Goal: Check status: Check status

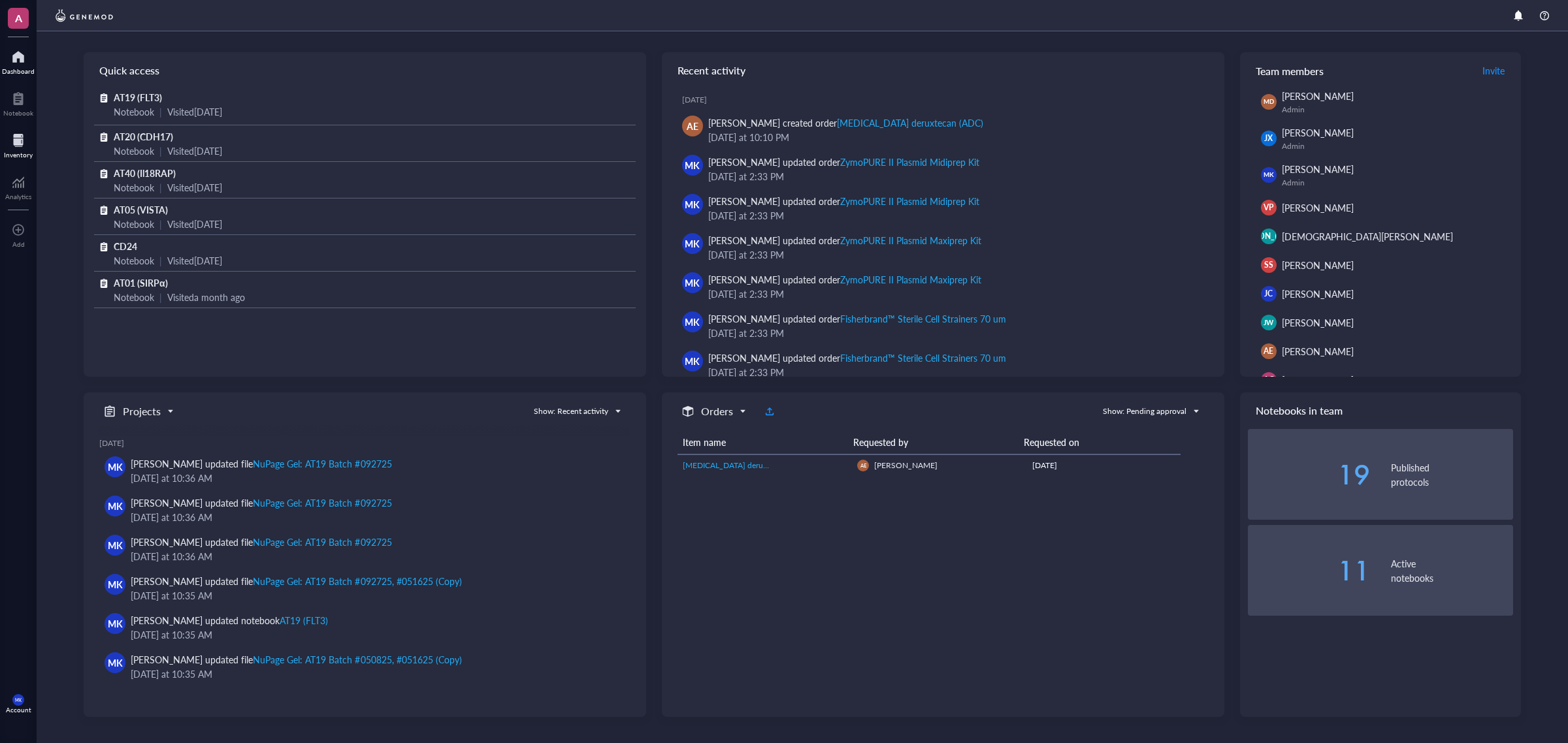
click at [19, 142] on div at bounding box center [18, 140] width 29 height 21
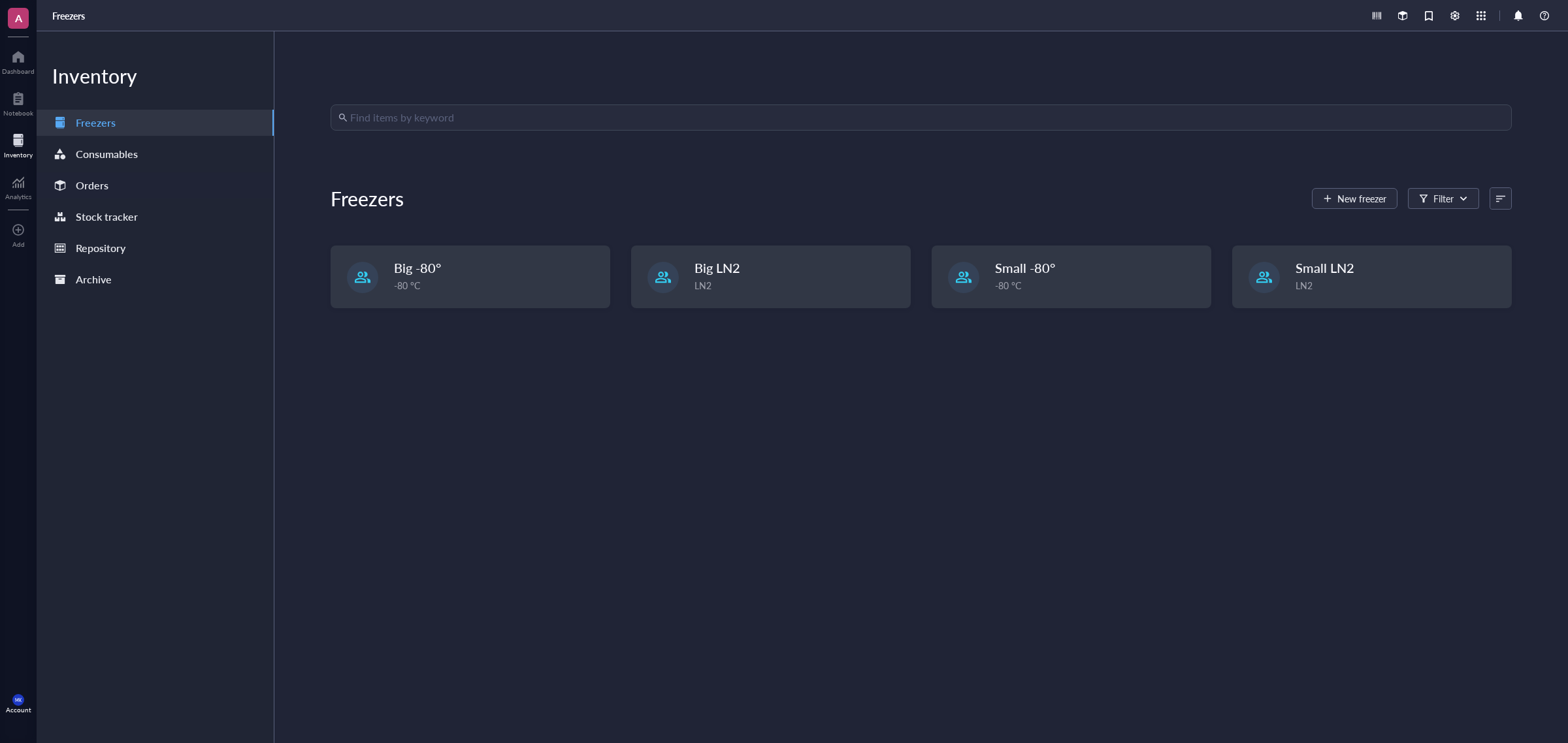
click at [113, 177] on div "Orders" at bounding box center [155, 186] width 237 height 26
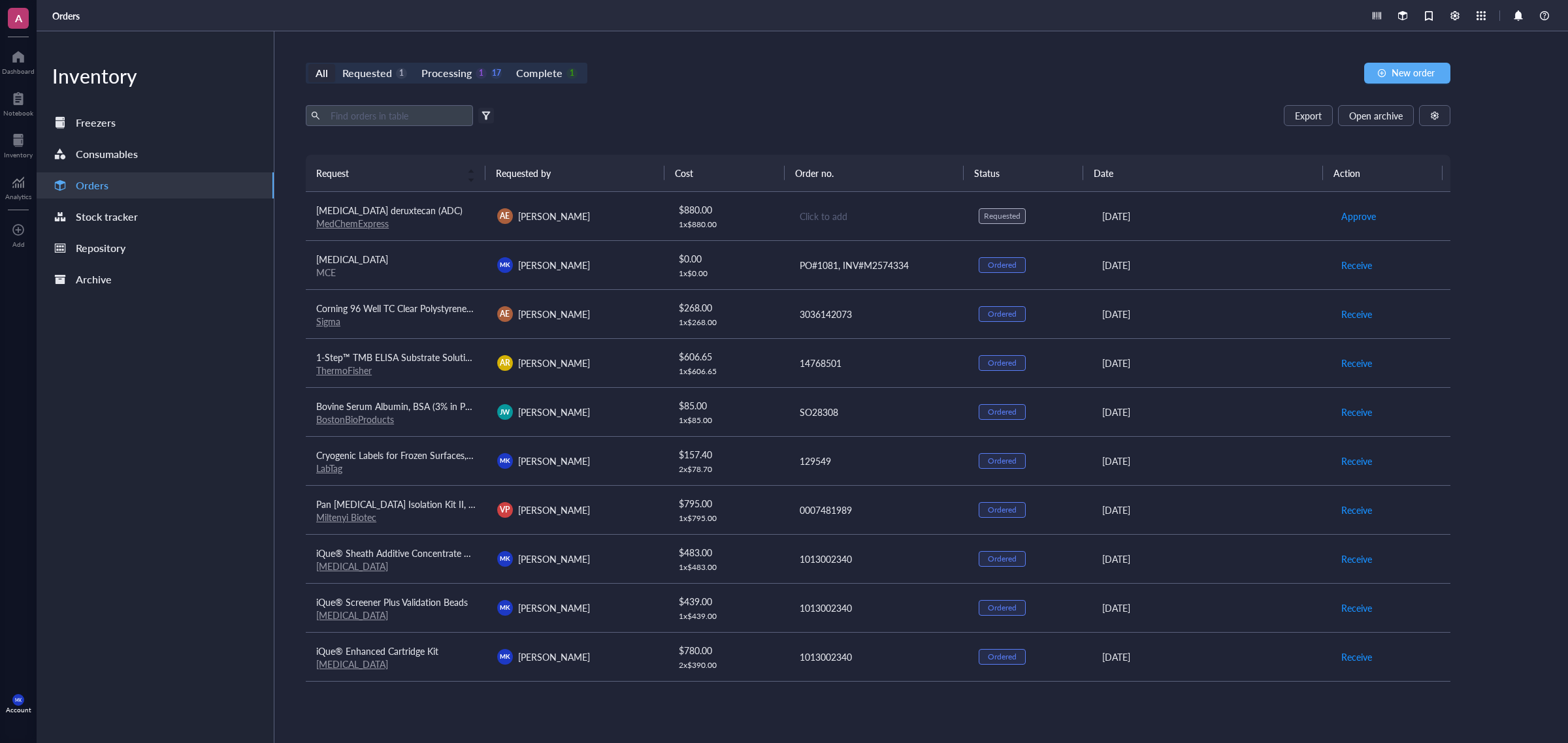
scroll to position [491, 0]
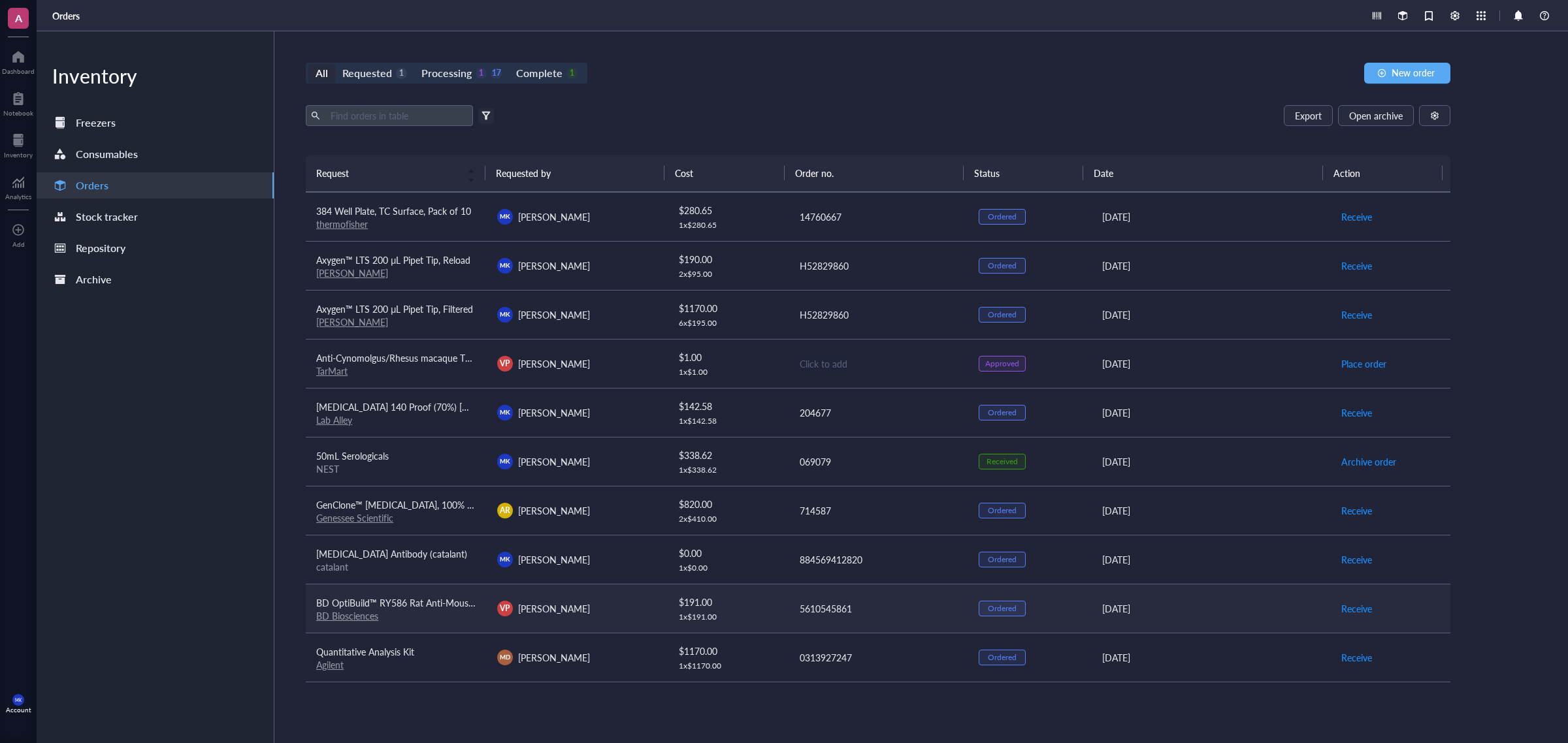
click at [608, 611] on div "VP [PERSON_NAME]" at bounding box center [578, 609] width 160 height 16
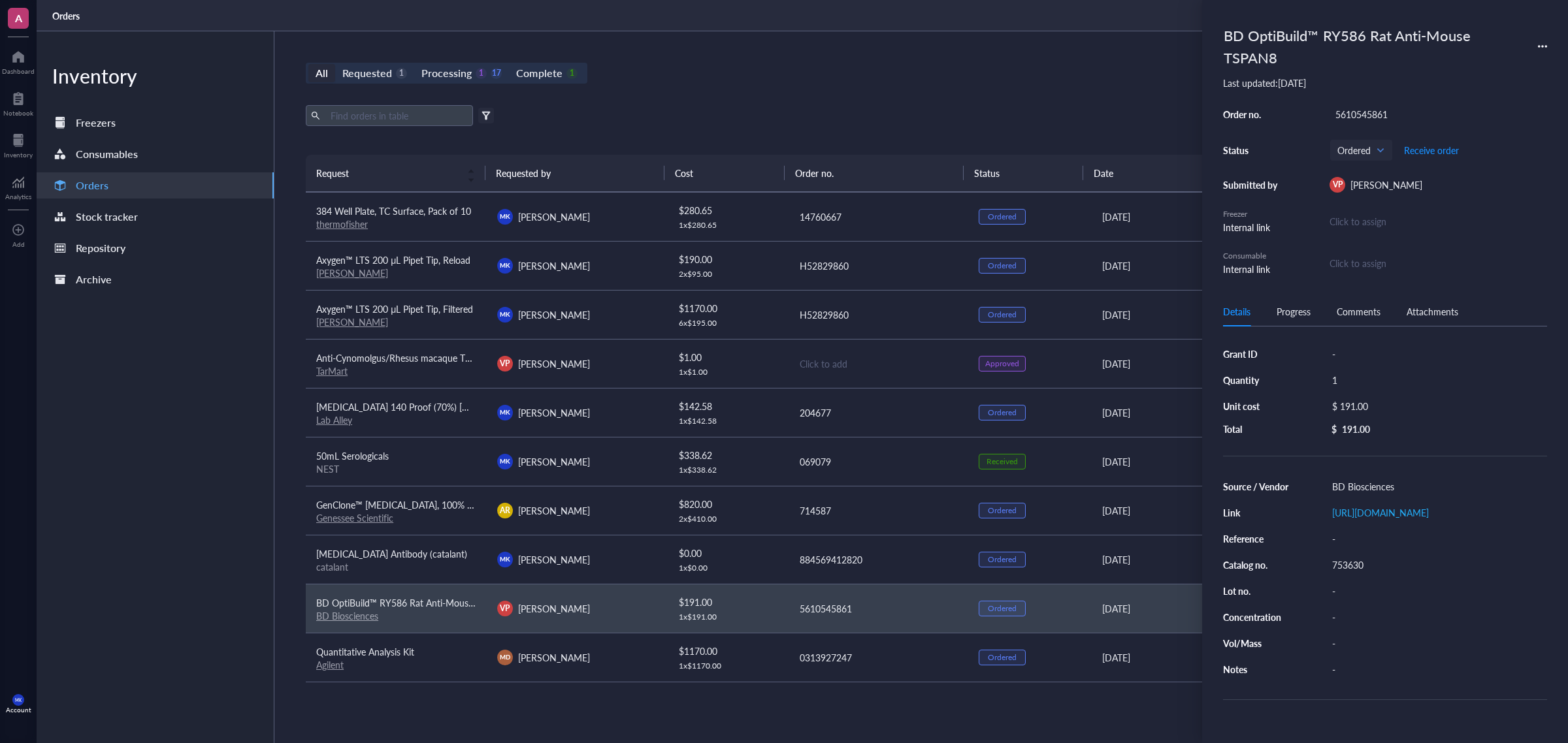
click at [1295, 51] on div "BD OptiBuild™ RY586 Rat Anti-Mouse TSPAN8" at bounding box center [1355, 47] width 274 height 51
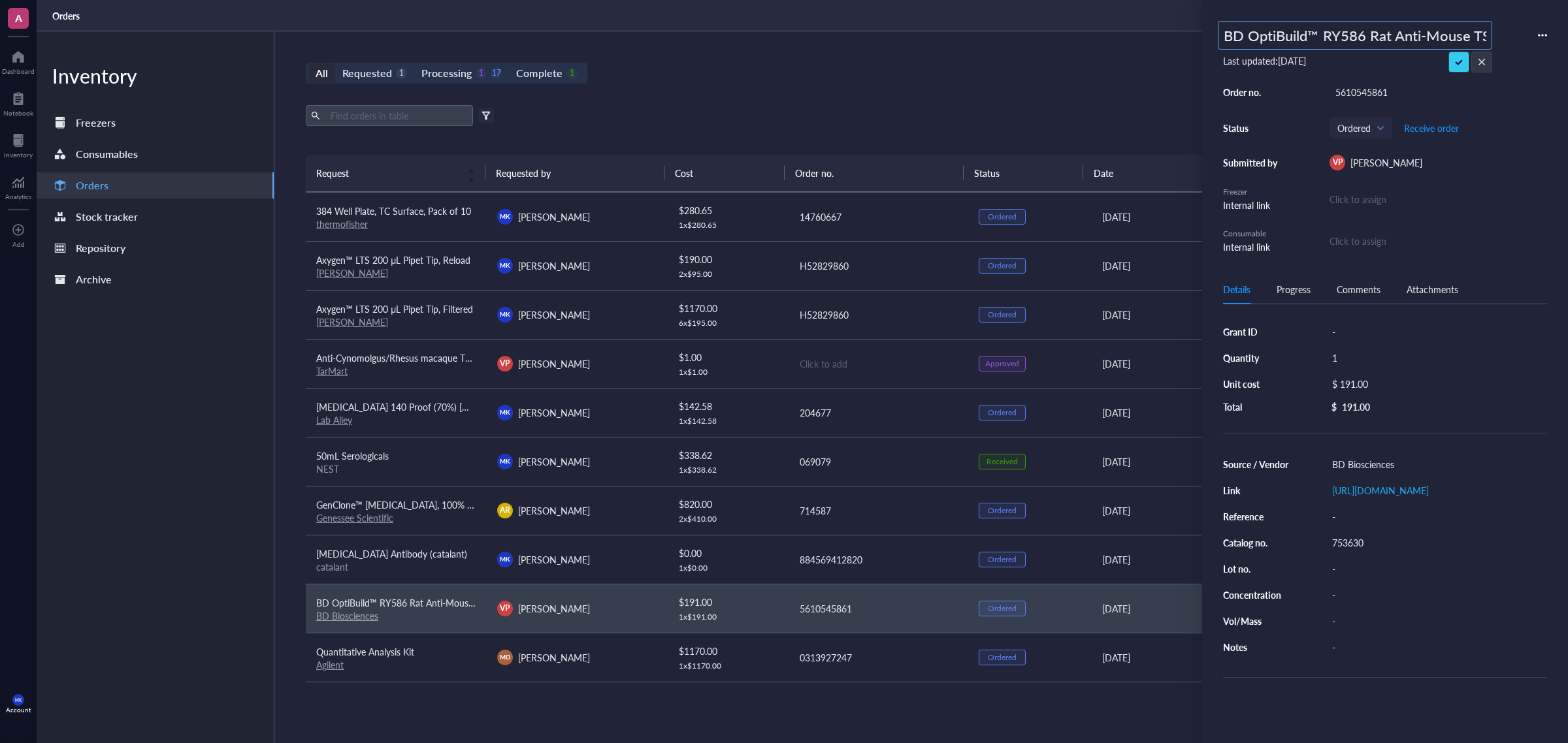
scroll to position [0, 40]
click at [1301, 38] on input "BD OptiBuild™ RY586 Rat Anti-Mouse TSPAN8" at bounding box center [1354, 35] width 273 height 27
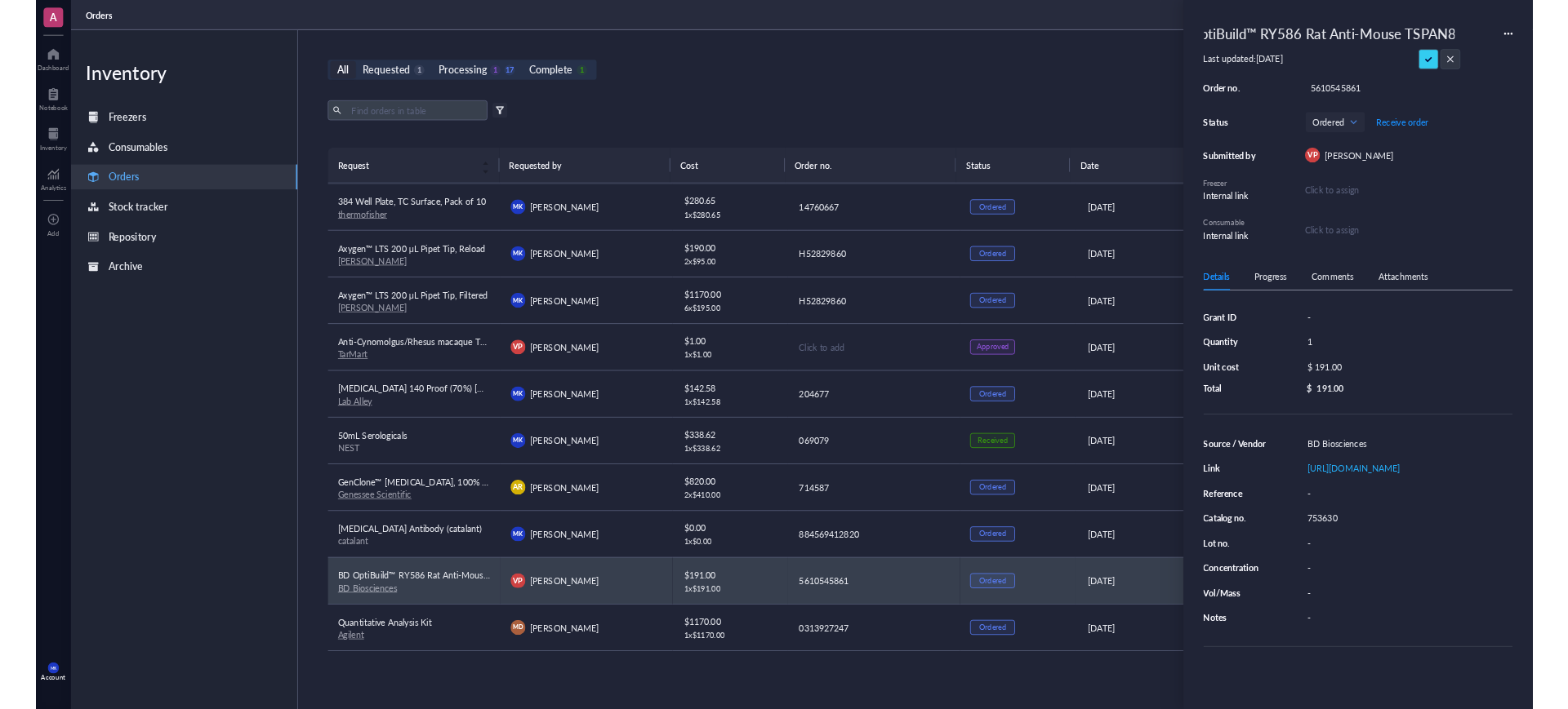
scroll to position [0, 0]
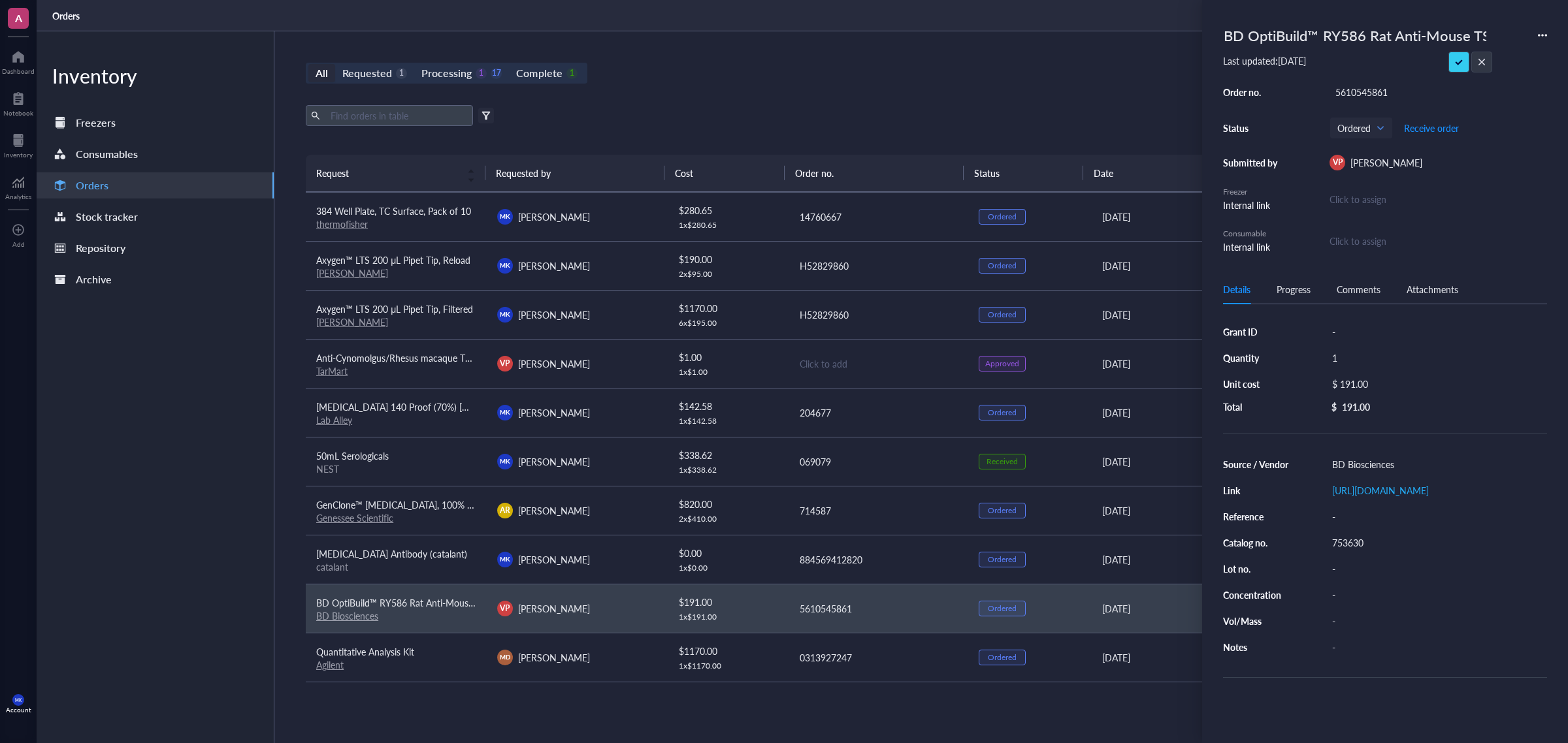
click at [903, 82] on div "All Requested 1 Processing 1 17 Complete 1 New order" at bounding box center [878, 73] width 1144 height 21
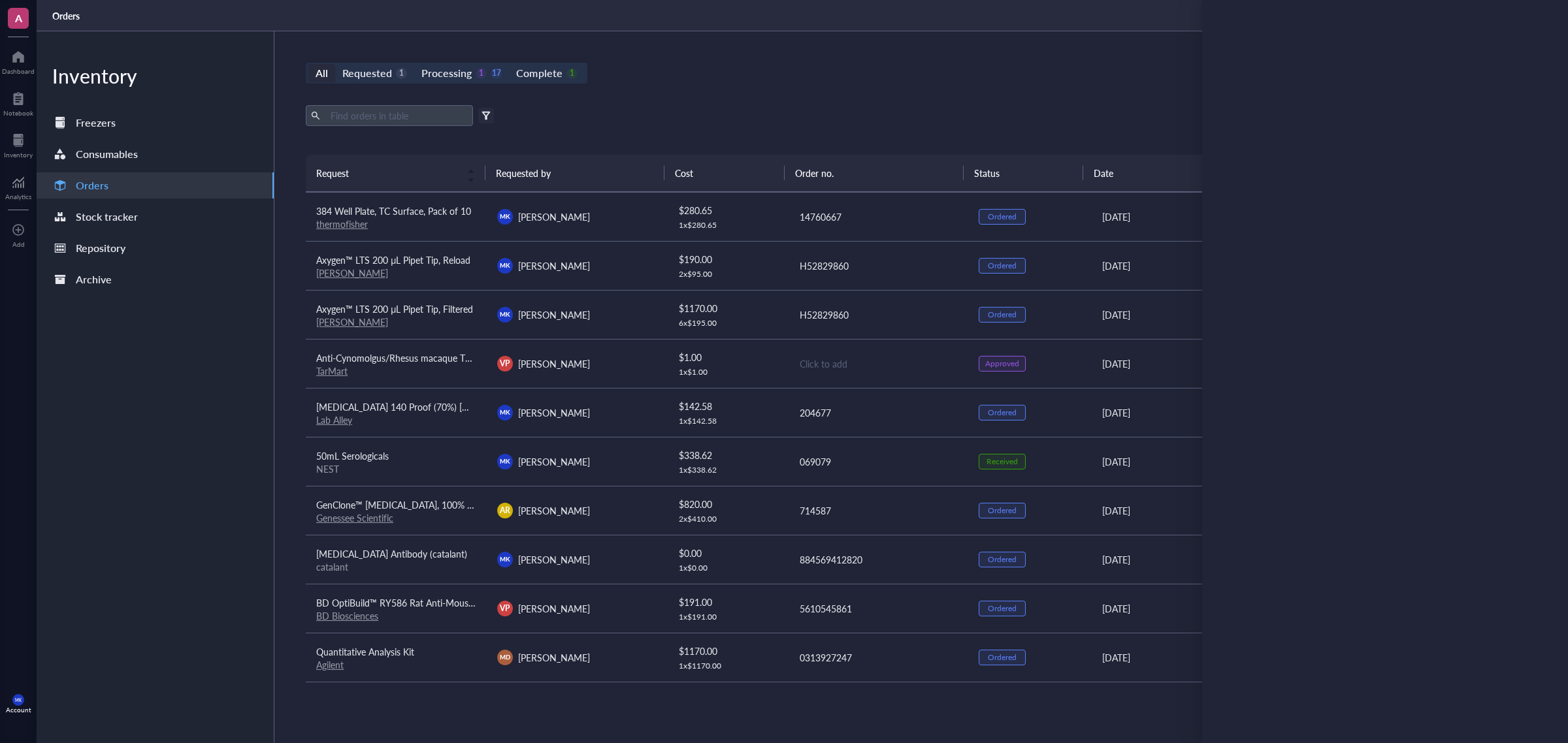
click at [903, 82] on div "All Requested 1 Processing 1 17 Complete 1 New order" at bounding box center [878, 73] width 1144 height 21
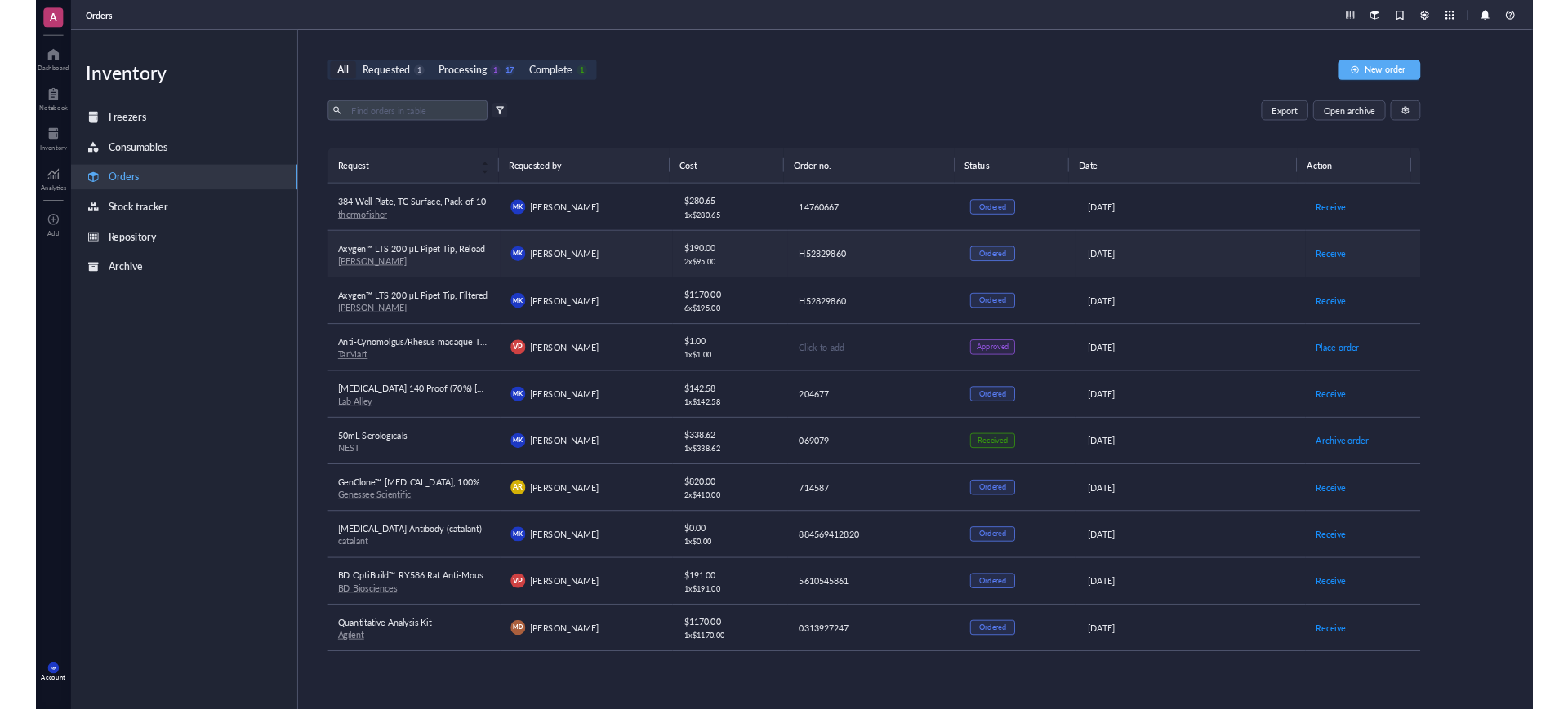
scroll to position [611, 0]
